Goal: Find specific page/section: Find specific page/section

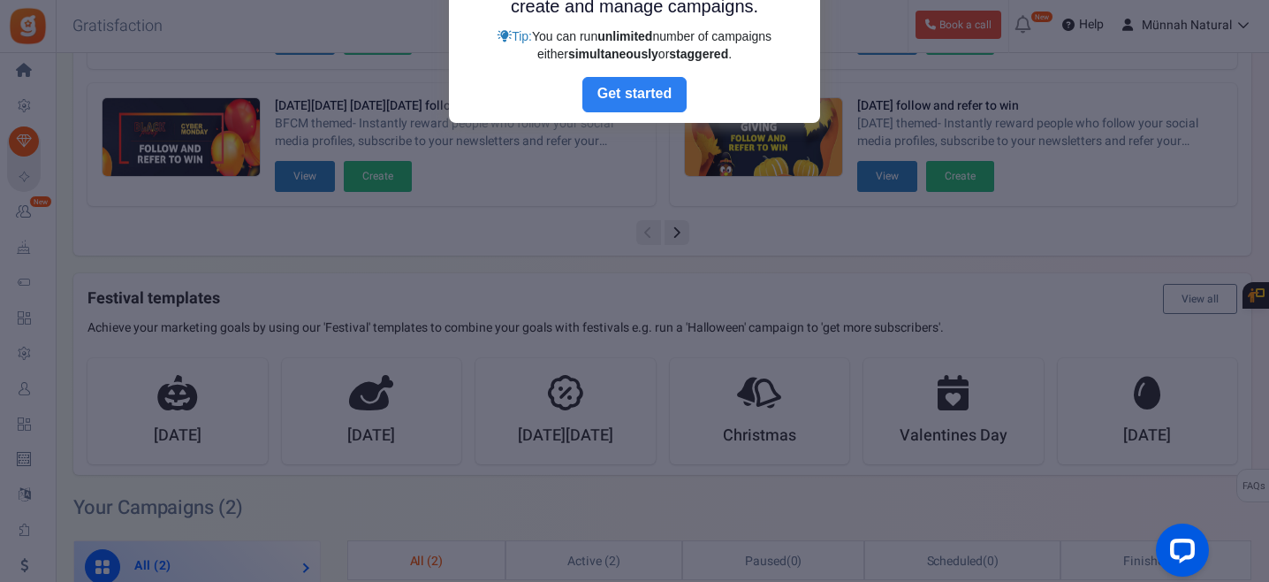
click at [631, 101] on link "Next" at bounding box center [635, 94] width 104 height 35
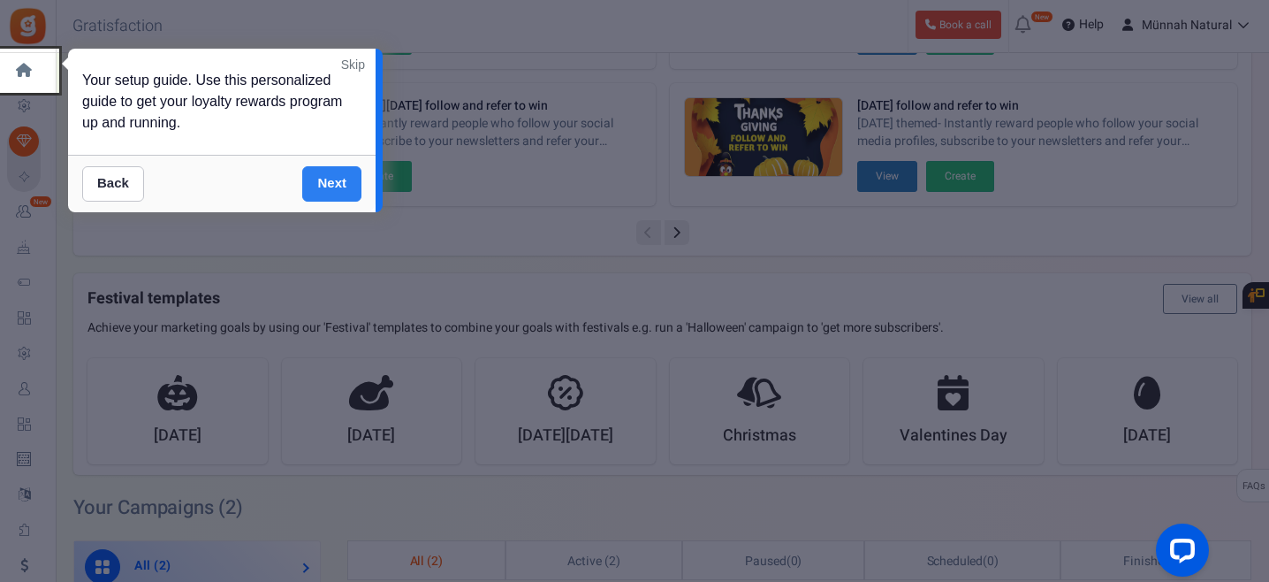
click at [334, 183] on link "Next" at bounding box center [331, 183] width 59 height 35
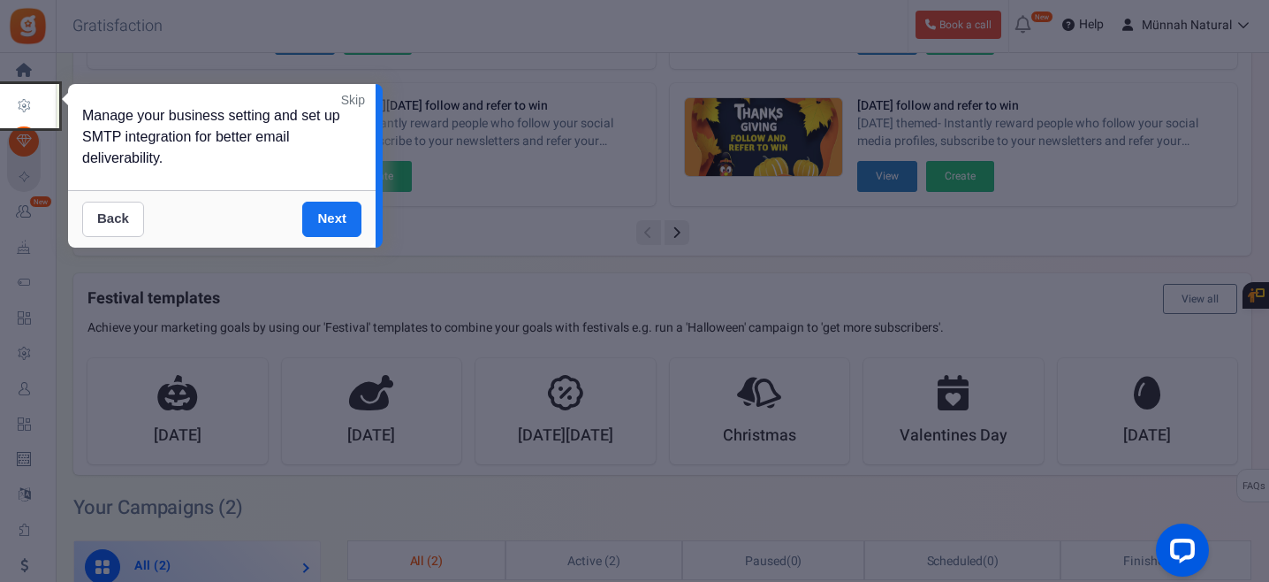
click at [105, 229] on link "Back" at bounding box center [113, 219] width 62 height 35
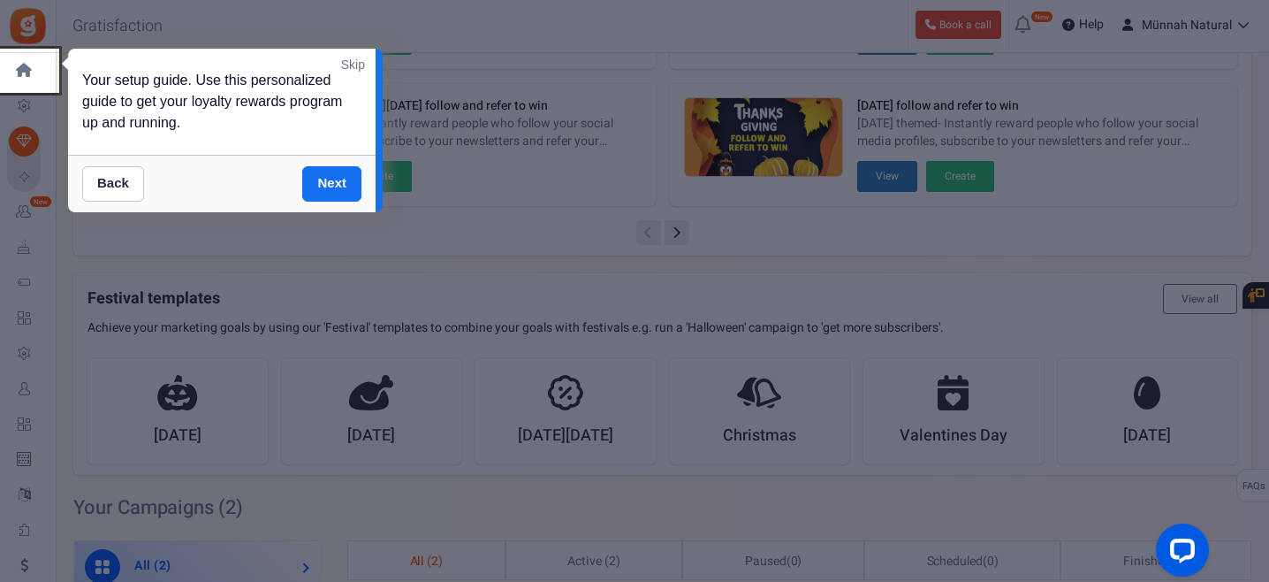
click at [357, 64] on link "Skip" at bounding box center [353, 65] width 24 height 18
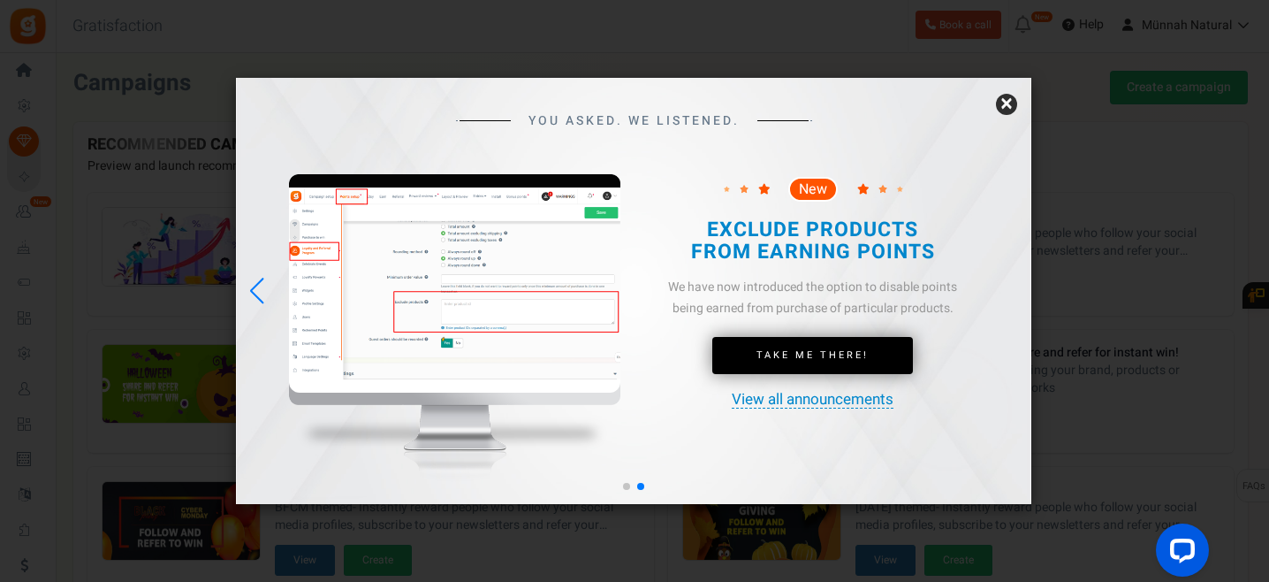
click at [1007, 104] on link "×" at bounding box center [1006, 104] width 21 height 21
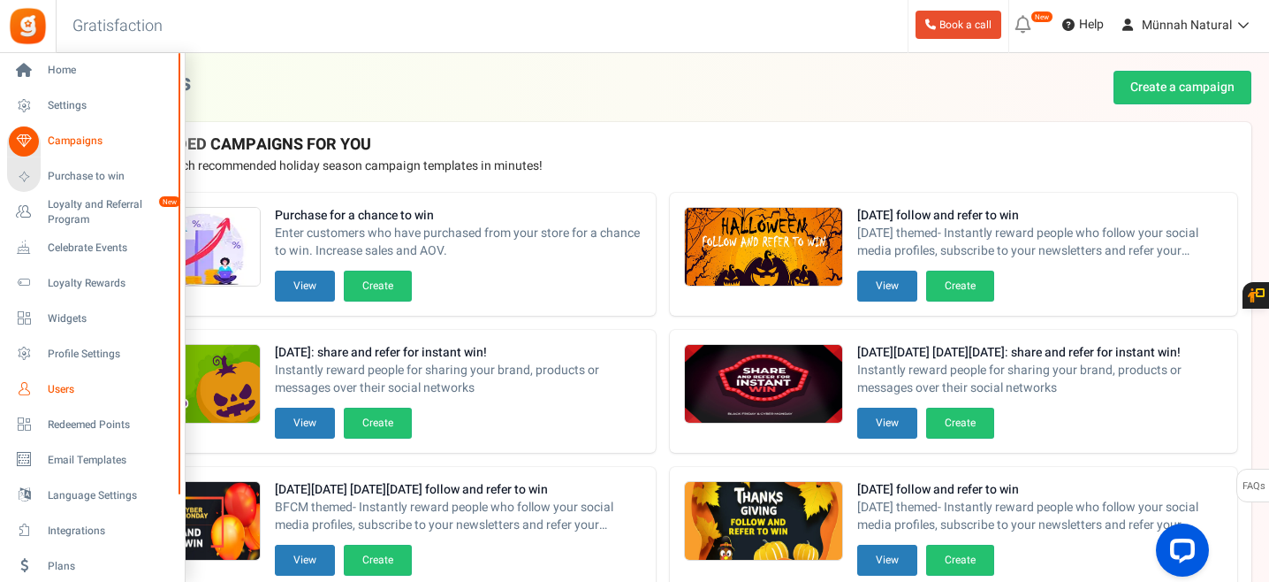
click at [67, 388] on span "Users" at bounding box center [110, 389] width 124 height 15
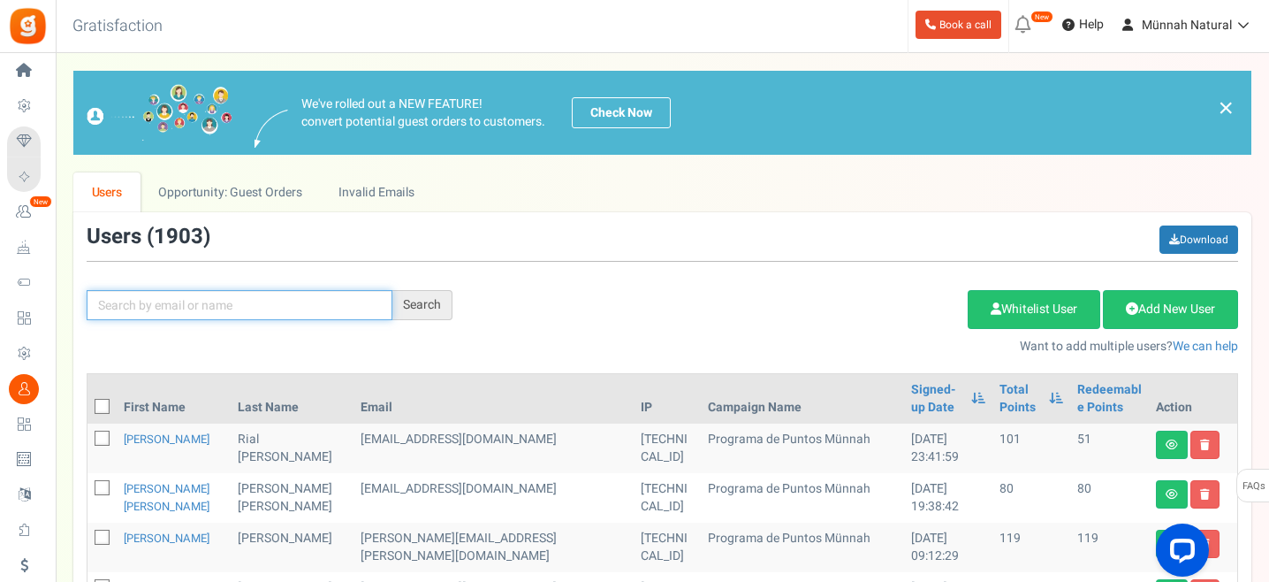
click at [256, 308] on input "text" at bounding box center [240, 305] width 306 height 30
paste input "[EMAIL_ADDRESS][DOMAIN_NAME]"
type input "[EMAIL_ADDRESS][DOMAIN_NAME]"
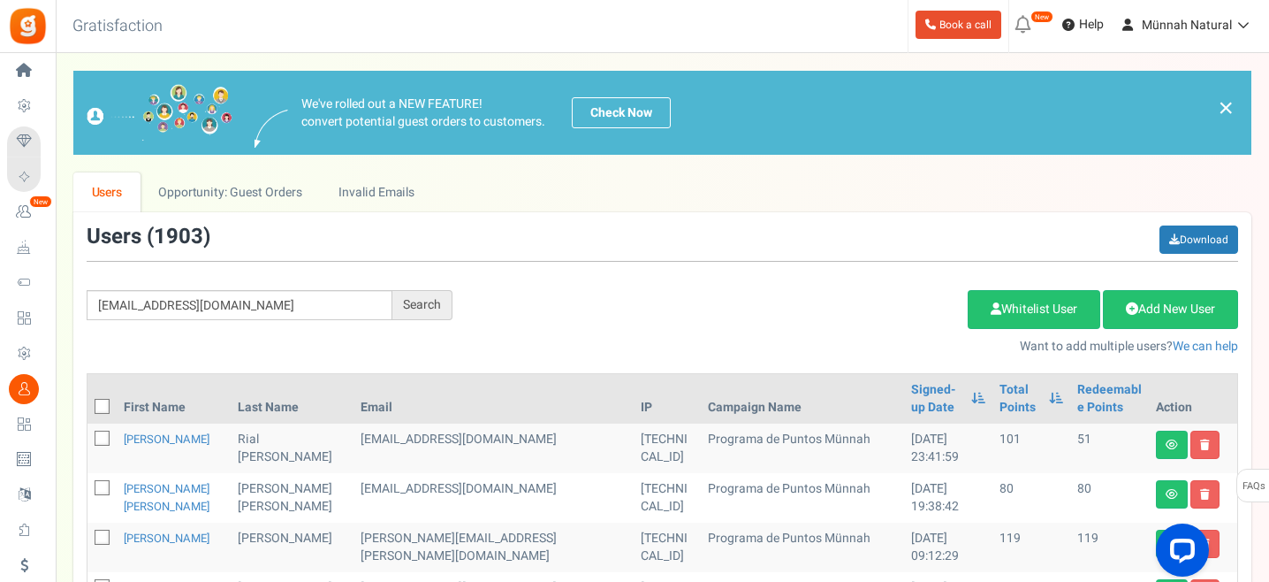
click at [438, 305] on div "Search" at bounding box center [422, 305] width 60 height 30
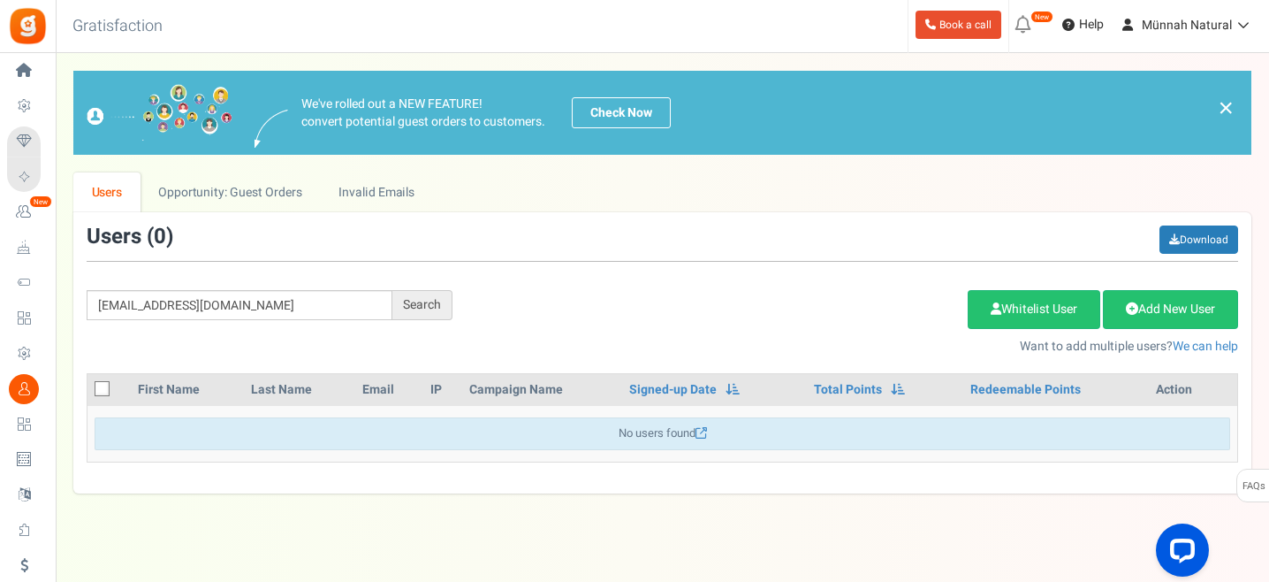
click at [438, 305] on div "Search" at bounding box center [422, 305] width 60 height 30
